Goal: Task Accomplishment & Management: Manage account settings

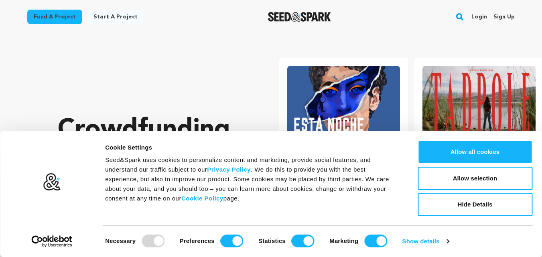
click at [484, 18] on link "Login" at bounding box center [479, 16] width 16 height 13
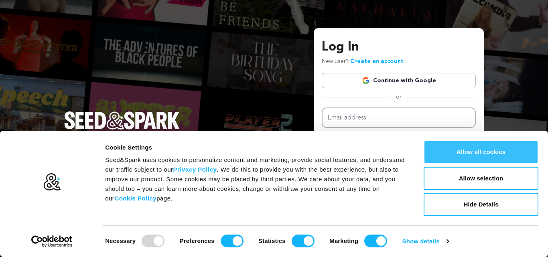
click at [468, 156] on button "Allow all cookies" at bounding box center [481, 151] width 115 height 23
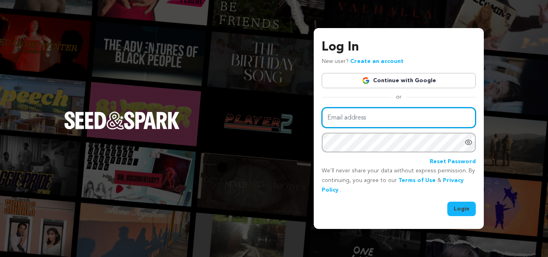
click at [353, 118] on input "Email address" at bounding box center [399, 117] width 154 height 20
paste input "SinghTechnicalServices"
type input "SinghTechnicalServices"
